Goal: Navigation & Orientation: Find specific page/section

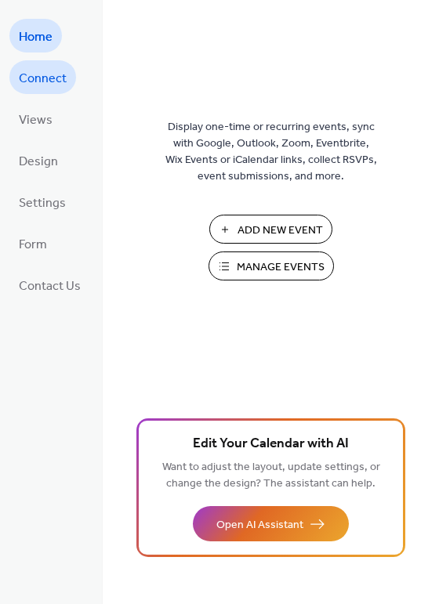
click at [34, 63] on link "Connect" at bounding box center [42, 77] width 67 height 34
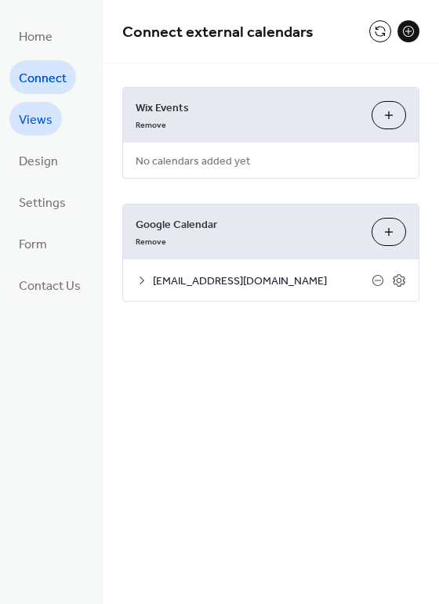
click at [37, 114] on span "Views" at bounding box center [36, 120] width 34 height 24
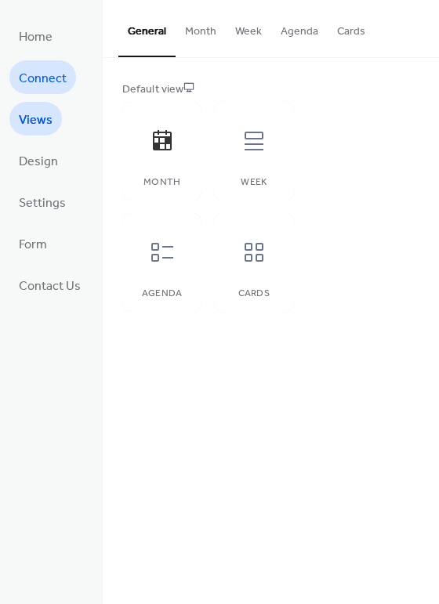
click at [30, 76] on span "Connect" at bounding box center [43, 79] width 48 height 24
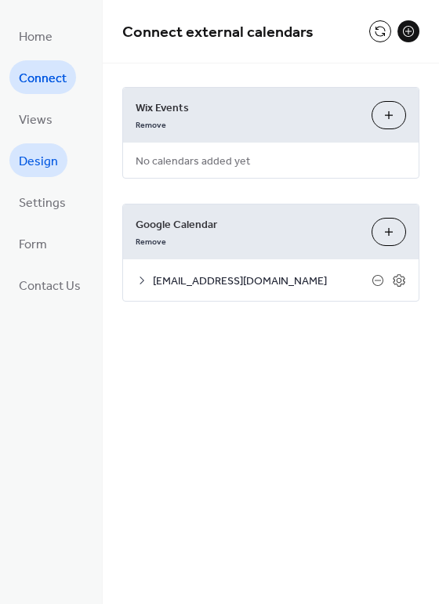
click at [50, 154] on span "Design" at bounding box center [38, 162] width 39 height 24
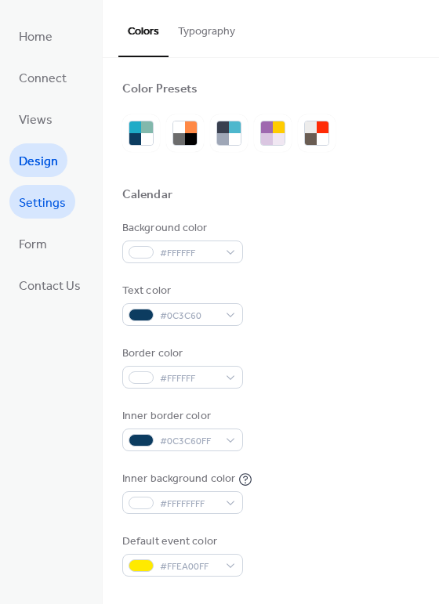
click at [50, 191] on span "Settings" at bounding box center [42, 203] width 47 height 24
